Goal: Task Accomplishment & Management: Complete application form

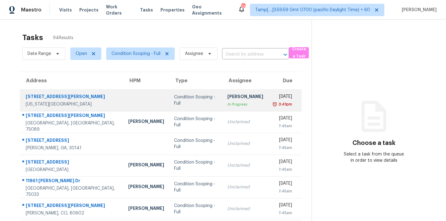
click at [184, 104] on div "Condition Scoping - Full" at bounding box center [195, 100] width 43 height 12
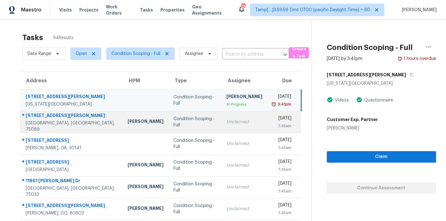
click at [222, 126] on td "Unclaimed" at bounding box center [245, 122] width 46 height 22
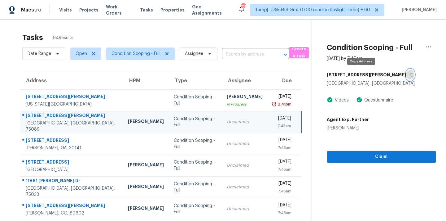
click at [410, 76] on icon "button" at bounding box center [412, 75] width 4 height 4
click at [147, 56] on span "Condition Scoping - Full" at bounding box center [136, 54] width 49 height 6
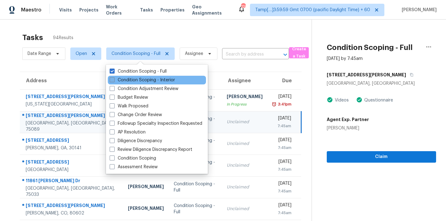
click at [150, 80] on label "Condition Scoping - Interior" at bounding box center [142, 80] width 65 height 6
click at [114, 80] on input "Condition Scoping - Interior" at bounding box center [112, 79] width 4 height 4
checkbox input "true"
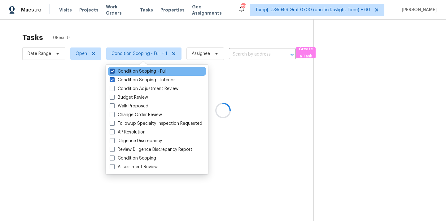
click at [156, 71] on label "Condition Scoping - Full" at bounding box center [138, 71] width 57 height 6
click at [114, 71] on input "Condition Scoping - Full" at bounding box center [112, 70] width 4 height 4
checkbox input "false"
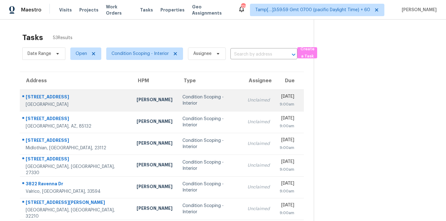
click at [243, 107] on td "Unclaimed" at bounding box center [259, 100] width 32 height 22
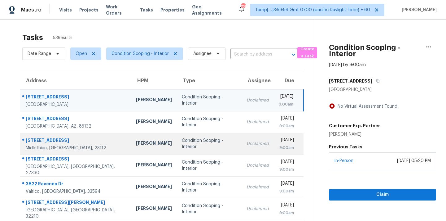
scroll to position [102, 0]
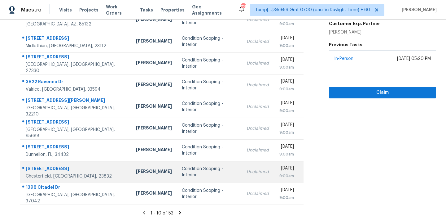
click at [177, 171] on td "Condition Scoping - Interior" at bounding box center [209, 172] width 65 height 22
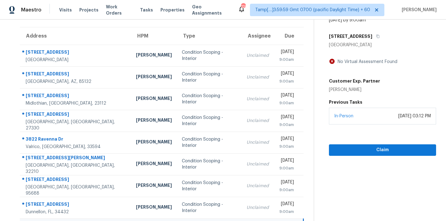
scroll to position [36, 0]
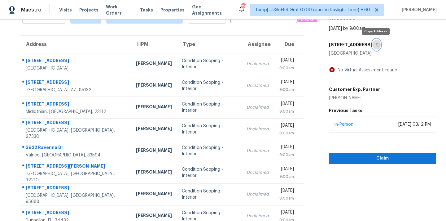
click at [378, 45] on icon "button" at bounding box center [378, 44] width 3 height 3
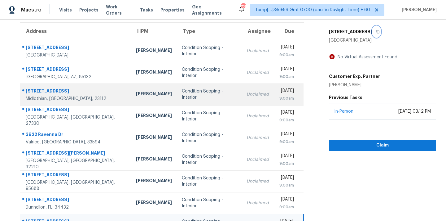
scroll to position [102, 0]
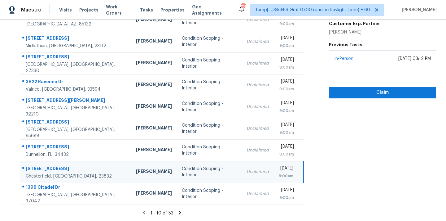
click at [180, 211] on icon at bounding box center [180, 213] width 6 height 6
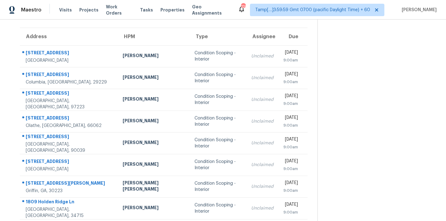
scroll to position [8, 0]
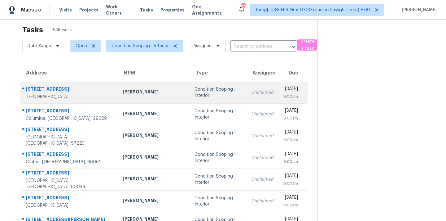
click at [198, 90] on div "Condition Scoping - Interior" at bounding box center [218, 92] width 47 height 12
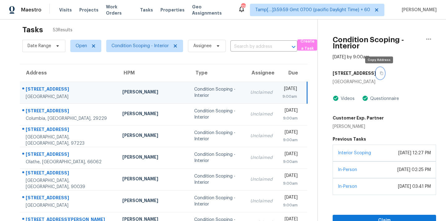
click at [380, 73] on icon "button" at bounding box center [382, 73] width 4 height 4
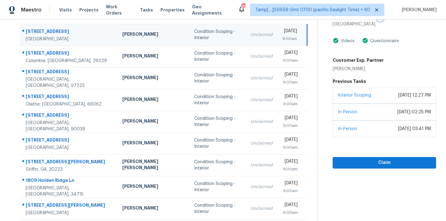
scroll to position [69, 0]
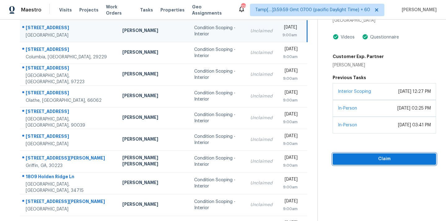
click at [382, 159] on span "Claim" at bounding box center [385, 159] width 94 height 8
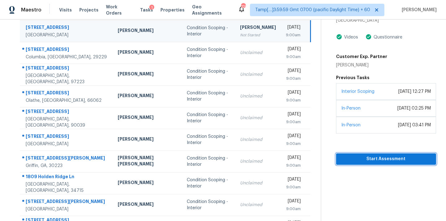
click at [382, 159] on span "Start Assessment" at bounding box center [386, 159] width 90 height 8
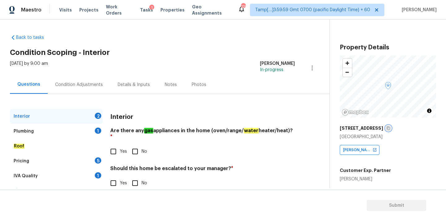
click at [391, 129] on icon "button" at bounding box center [389, 128] width 4 height 4
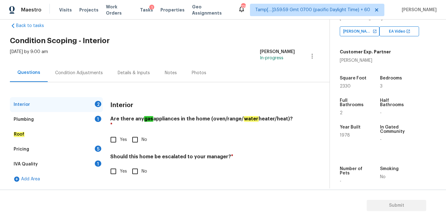
scroll to position [153, 0]
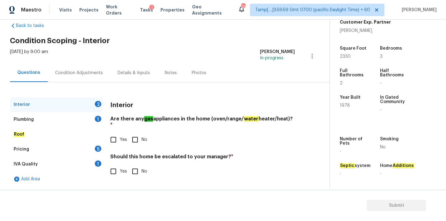
click at [117, 138] on input "Yes" at bounding box center [113, 139] width 13 height 13
checkbox input "true"
click at [135, 165] on input "No" at bounding box center [135, 171] width 13 height 13
checkbox input "true"
click at [81, 119] on div "Plumbing 1" at bounding box center [56, 119] width 93 height 15
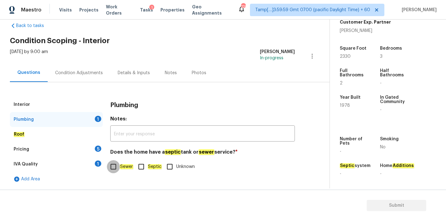
click at [115, 165] on input "Sewer" at bounding box center [113, 166] width 13 height 13
checkbox input "true"
click at [90, 161] on div "IVA Quality 1" at bounding box center [56, 164] width 93 height 15
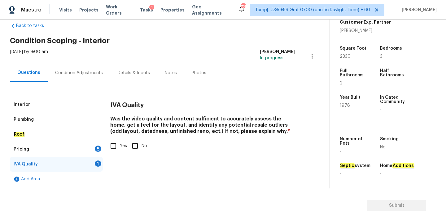
click at [117, 149] on input "Yes" at bounding box center [113, 145] width 13 height 13
checkbox input "true"
click at [89, 150] on div "Pricing 5" at bounding box center [56, 149] width 93 height 15
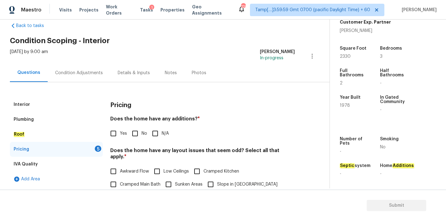
click at [140, 137] on input "No" at bounding box center [135, 133] width 13 height 13
checkbox input "true"
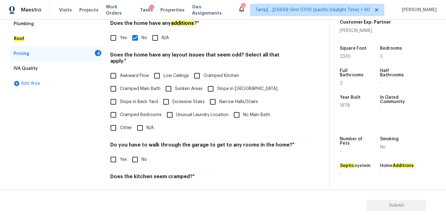
scroll to position [151, 0]
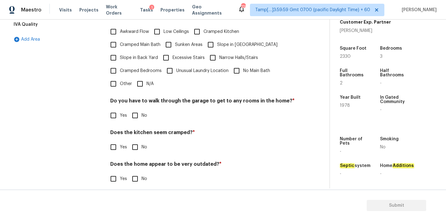
click at [144, 82] on input "N/A" at bounding box center [140, 83] width 13 height 13
checkbox input "true"
click at [137, 111] on input "No" at bounding box center [135, 115] width 13 height 13
checkbox input "true"
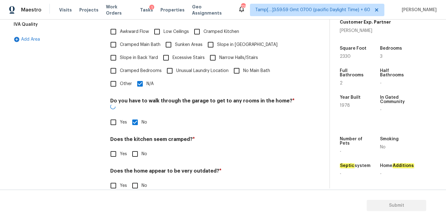
click at [137, 147] on input "No" at bounding box center [135, 153] width 13 height 13
checkbox input "true"
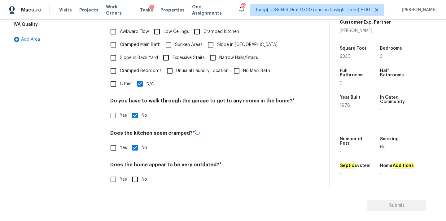
click at [137, 174] on input "No" at bounding box center [135, 179] width 13 height 13
checkbox input "true"
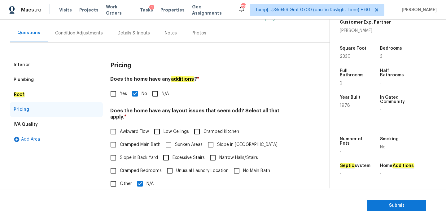
scroll to position [0, 0]
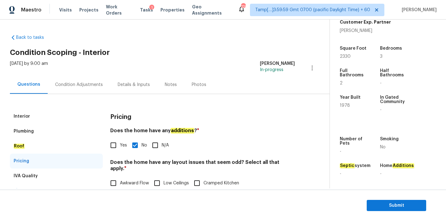
click at [76, 86] on div "Condition Adjustments" at bounding box center [79, 85] width 48 height 6
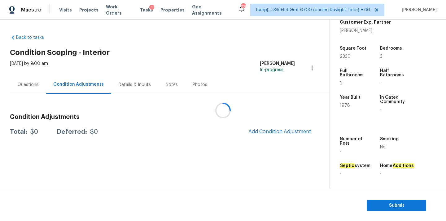
click at [266, 131] on div at bounding box center [223, 110] width 446 height 221
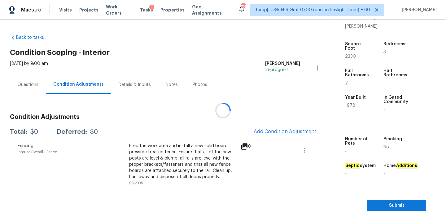
click at [266, 131] on div at bounding box center [223, 110] width 446 height 221
click at [264, 133] on div at bounding box center [223, 110] width 446 height 221
click at [278, 130] on div at bounding box center [223, 110] width 446 height 221
click at [278, 130] on span "Add Condition Adjustment" at bounding box center [285, 132] width 63 height 6
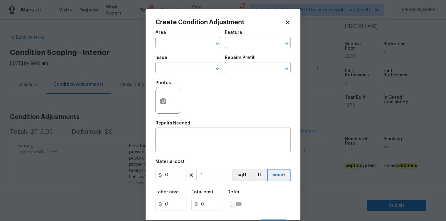
click at [156, 97] on div at bounding box center [168, 101] width 25 height 25
click at [165, 100] on icon "button" at bounding box center [163, 101] width 6 height 6
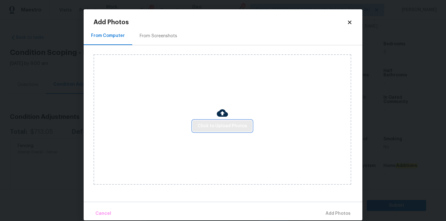
click at [221, 129] on span "Click to Upload Photos" at bounding box center [223, 126] width 50 height 8
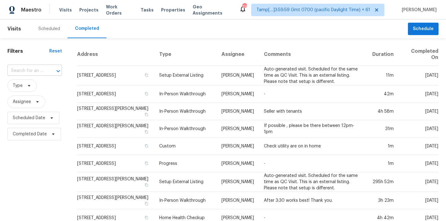
click at [26, 74] on input "text" at bounding box center [25, 71] width 37 height 10
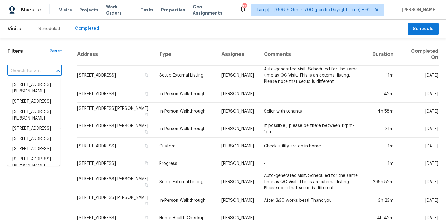
paste input "3002 Toler Rd, Rowlett, TX 75089"
type input "3002 Toler Rd, Rowlett, TX 75089"
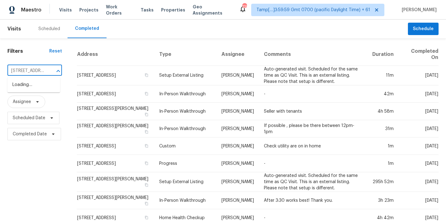
scroll to position [0, 36]
click at [28, 84] on li "3002 Toler Rd, Rowlett, TX 75089" at bounding box center [33, 88] width 53 height 17
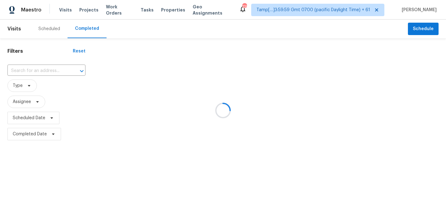
type input "3002 Toler Rd, Rowlett, TX 75089"
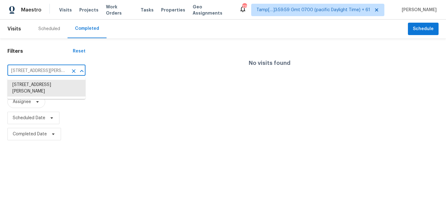
click at [45, 70] on input "3002 Toler Rd, Rowlett, TX 75089" at bounding box center [37, 71] width 61 height 10
click at [49, 86] on li "3002 Toler Rd, Rowlett, TX 75089" at bounding box center [46, 88] width 78 height 17
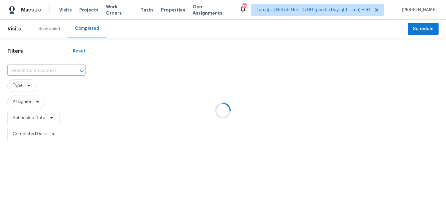
click at [21, 70] on div at bounding box center [223, 110] width 446 height 221
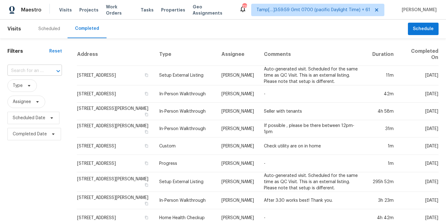
click at [21, 71] on input "text" at bounding box center [25, 71] width 37 height 10
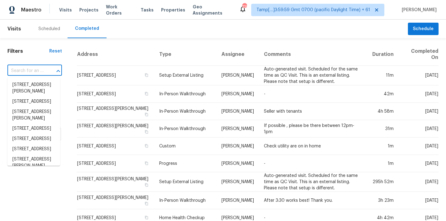
paste input "6100 Gatesgreen Dr, Chesterfield, VA 23832"
type input "6100 Gatesgreen Dr, Chesterfield, VA 23832"
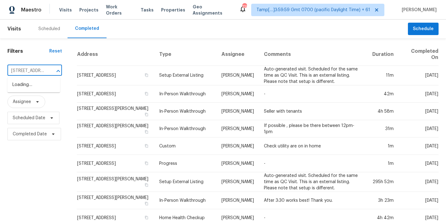
scroll to position [0, 58]
click at [23, 85] on li "6100 Gatesgreen Dr, Chesterfield, VA 23832" at bounding box center [33, 85] width 53 height 10
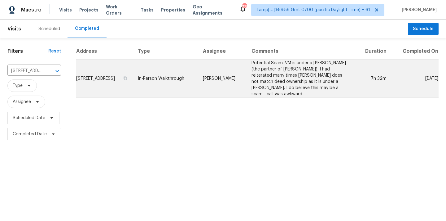
click at [243, 82] on td "Christopher Neilson" at bounding box center [222, 79] width 49 height 38
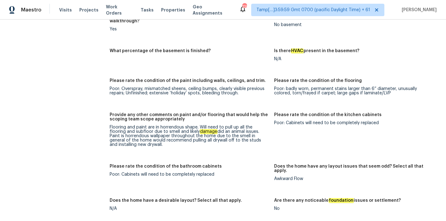
scroll to position [952, 0]
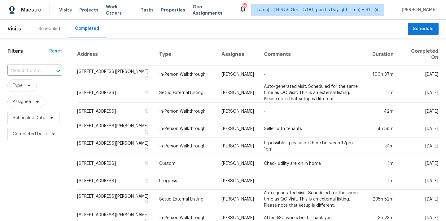
click at [18, 69] on input "text" at bounding box center [25, 71] width 37 height 10
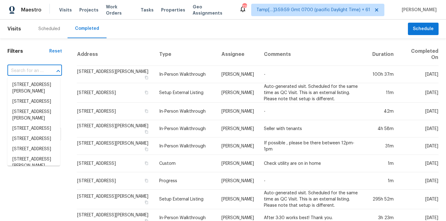
type input "[STREET_ADDRESS]"
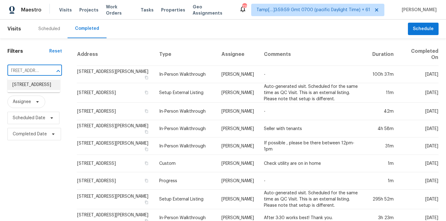
click at [21, 84] on li "[STREET_ADDRESS]" at bounding box center [33, 85] width 53 height 10
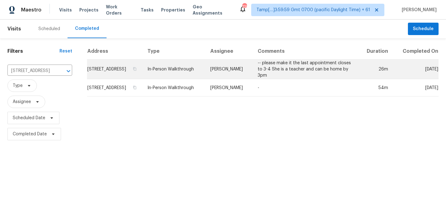
click at [206, 70] on td "In-Person Walkthrough" at bounding box center [174, 70] width 63 height 20
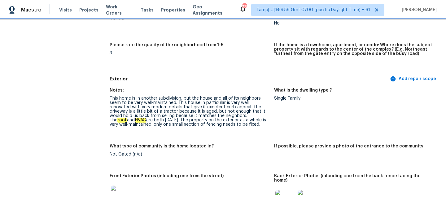
scroll to position [175, 0]
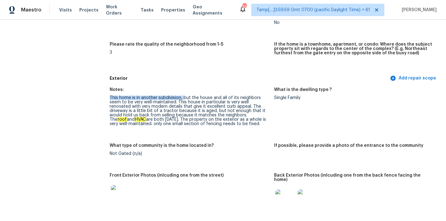
drag, startPoint x: 109, startPoint y: 97, endPoint x: 183, endPoint y: 96, distance: 73.2
click at [183, 96] on div "This home is in another subdivision, but the house and all of its neighbors see…" at bounding box center [190, 110] width 160 height 30
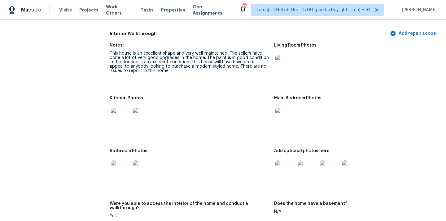
scroll to position [802, 0]
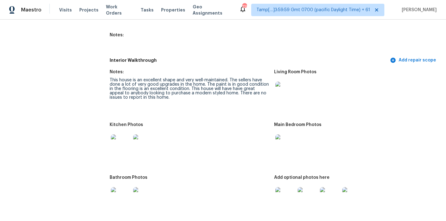
click at [277, 87] on img at bounding box center [286, 92] width 20 height 20
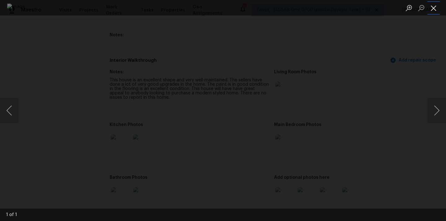
click at [434, 8] on button "Close lightbox" at bounding box center [434, 7] width 12 height 11
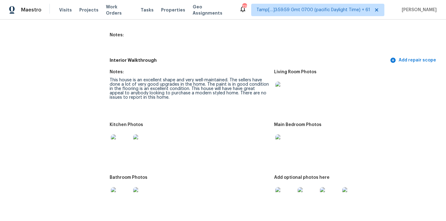
click at [289, 141] on img at bounding box center [286, 144] width 20 height 20
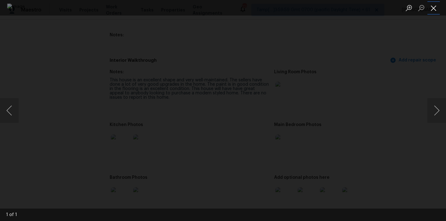
click at [434, 7] on button "Close lightbox" at bounding box center [434, 7] width 12 height 11
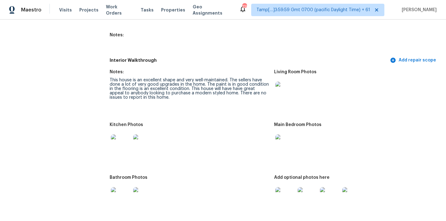
click at [287, 197] on img at bounding box center [286, 197] width 20 height 20
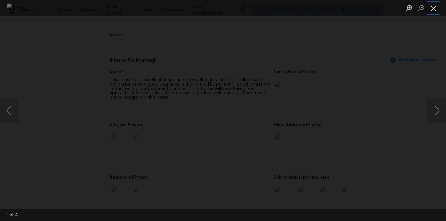
click at [433, 8] on button "Close lightbox" at bounding box center [434, 7] width 12 height 11
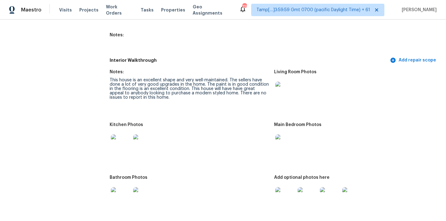
click at [122, 135] on img at bounding box center [121, 144] width 20 height 20
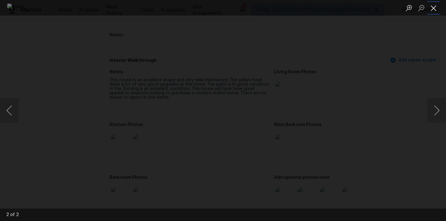
click at [435, 7] on button "Close lightbox" at bounding box center [434, 7] width 12 height 11
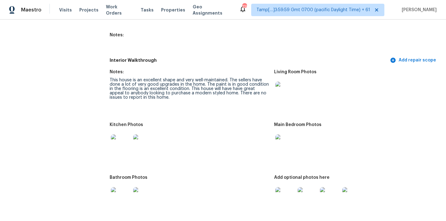
click at [118, 190] on img at bounding box center [121, 197] width 20 height 20
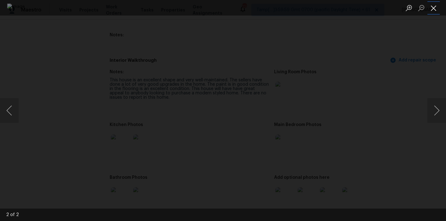
click at [433, 8] on button "Close lightbox" at bounding box center [434, 7] width 12 height 11
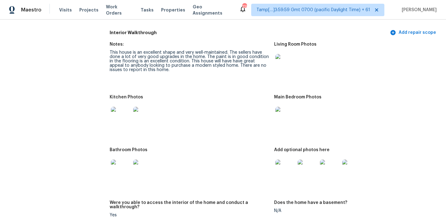
scroll to position [881, 0]
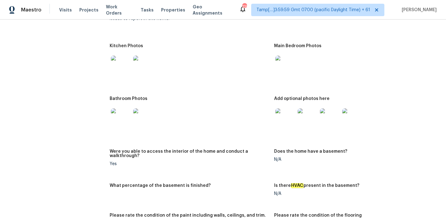
click at [284, 119] on img at bounding box center [286, 118] width 20 height 20
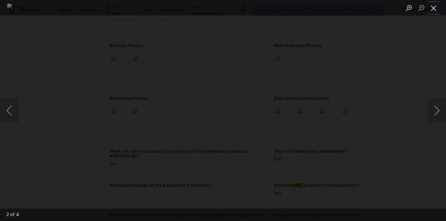
click at [433, 6] on button "Close lightbox" at bounding box center [434, 7] width 12 height 11
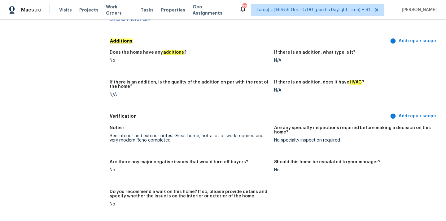
scroll to position [1515, 0]
